Goal: Task Accomplishment & Management: Use online tool/utility

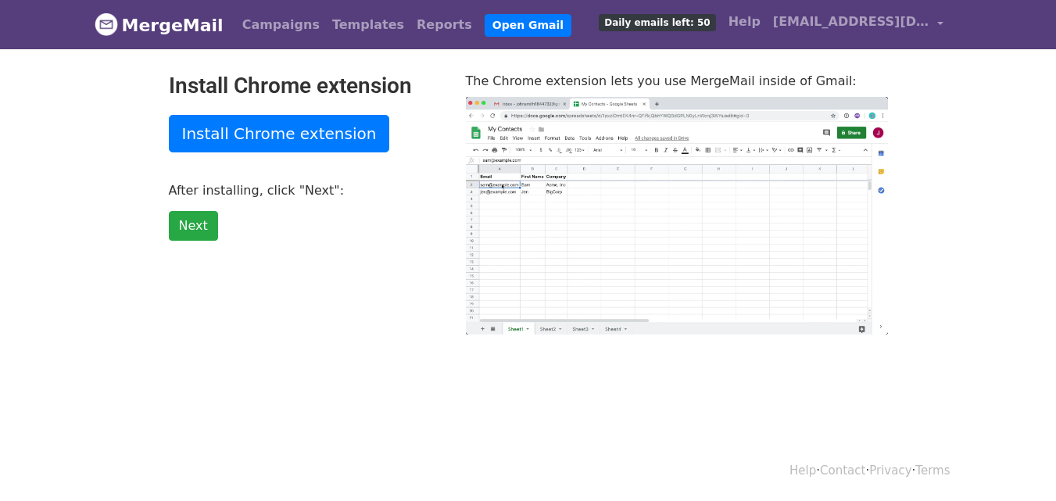
click at [309, 140] on link "Install Chrome extension" at bounding box center [279, 134] width 221 height 38
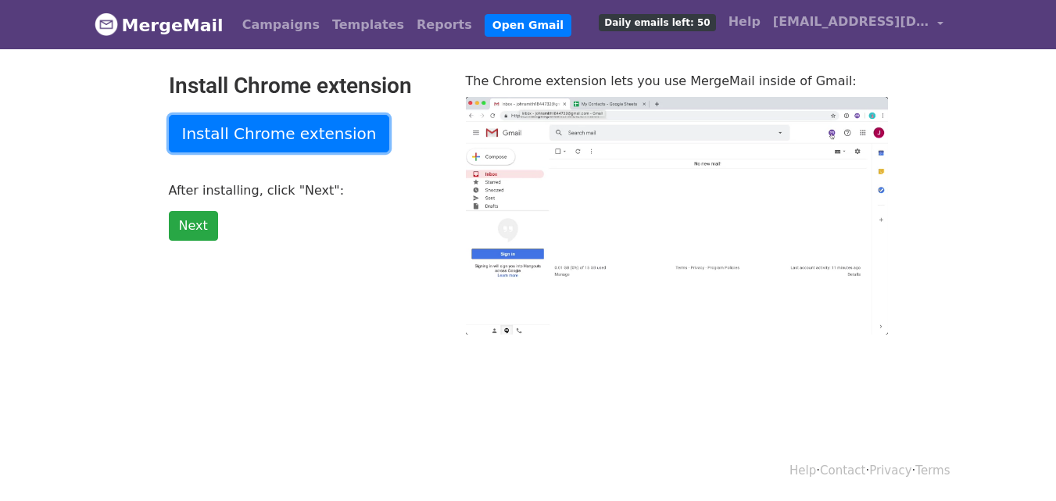
type input "6.17"
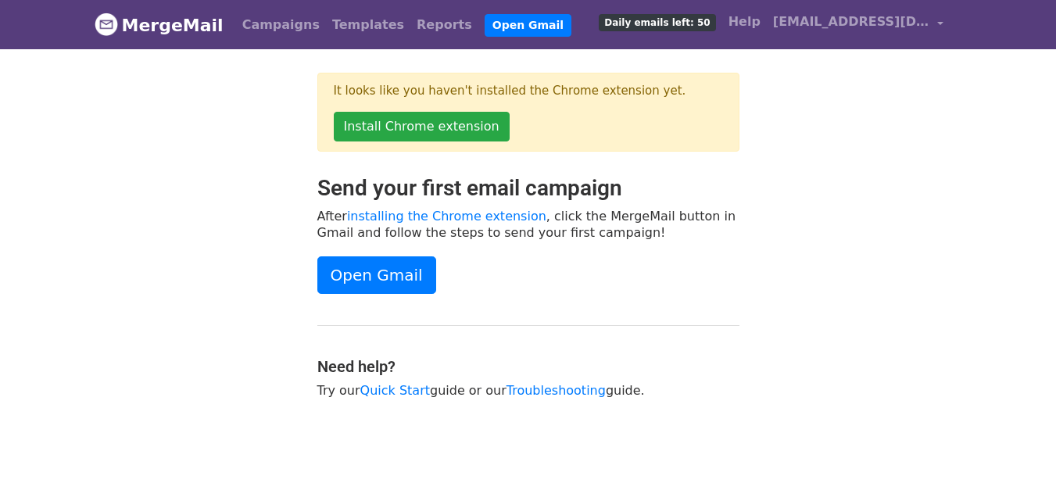
click at [834, 238] on div "Send your first email campaign After installing the Chrome extension , click th…" at bounding box center [528, 294] width 891 height 239
click at [388, 286] on link "Open Gmail" at bounding box center [376, 275] width 119 height 38
